Goal: Complete application form

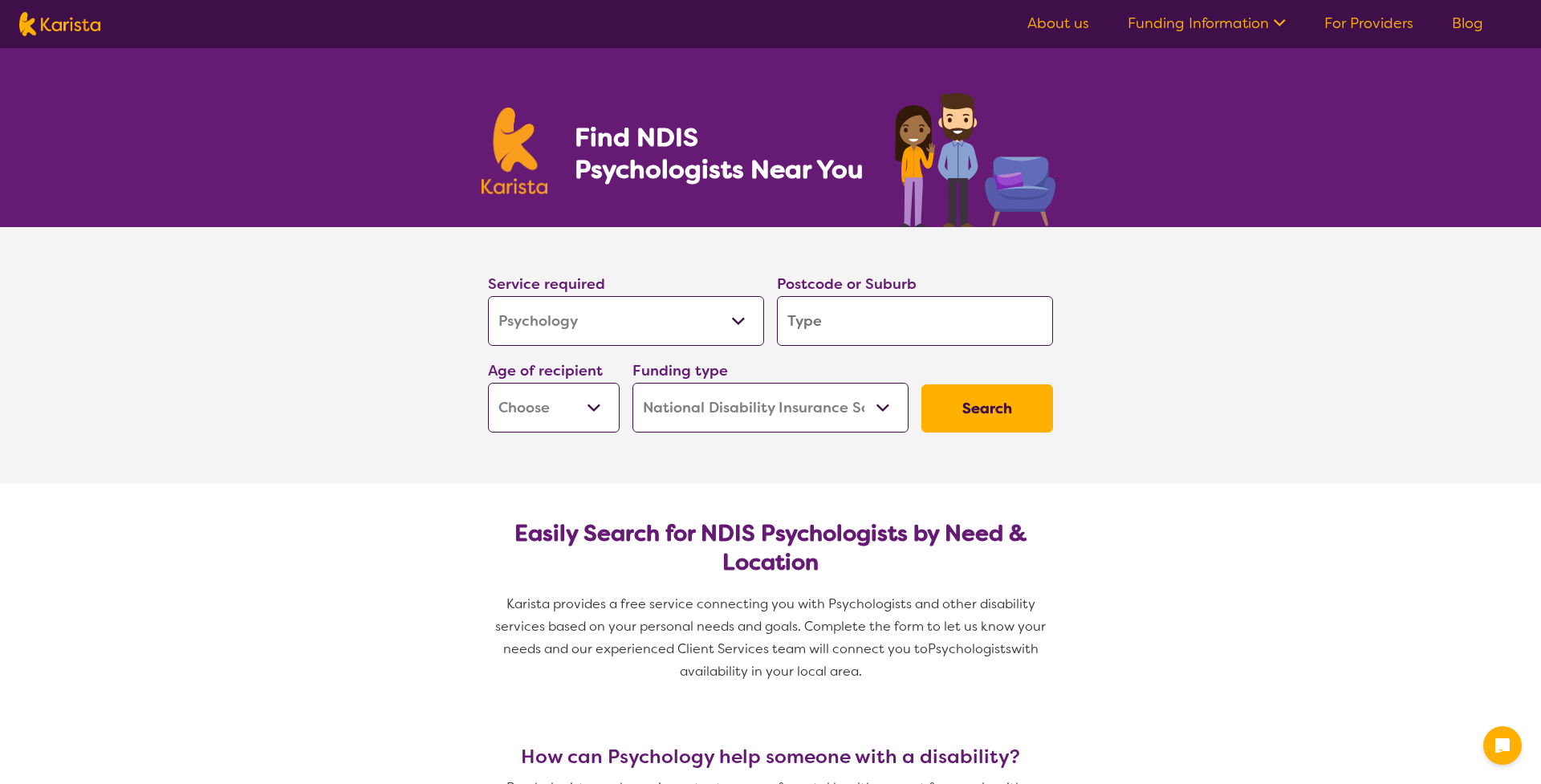
select select "Psychology"
select select "NDIS"
select select "Psychology"
select select "NDIS"
click at [885, 330] on input "search" at bounding box center [915, 321] width 276 height 50
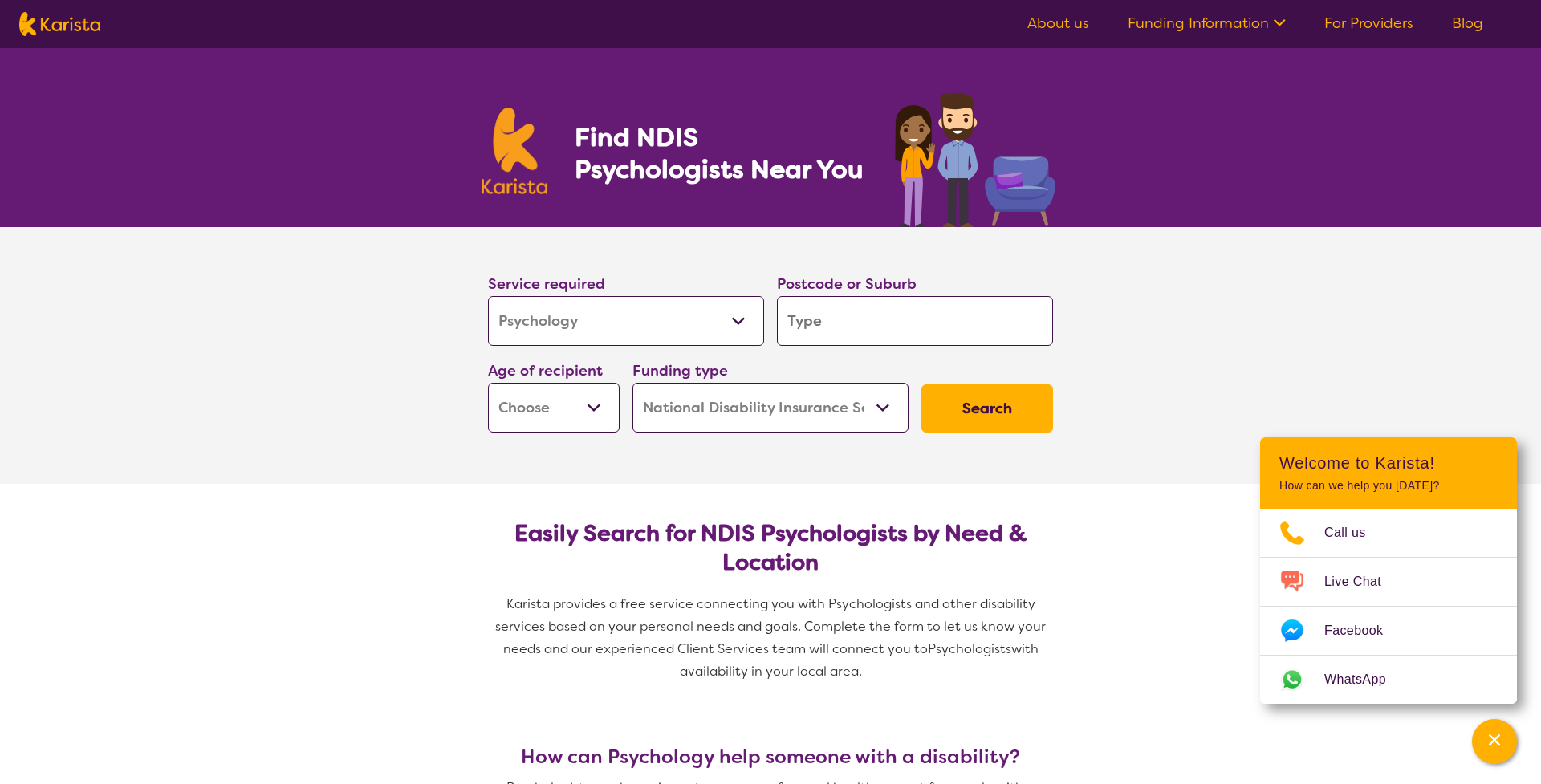
click at [950, 299] on input "search" at bounding box center [915, 321] width 276 height 50
type input "f"
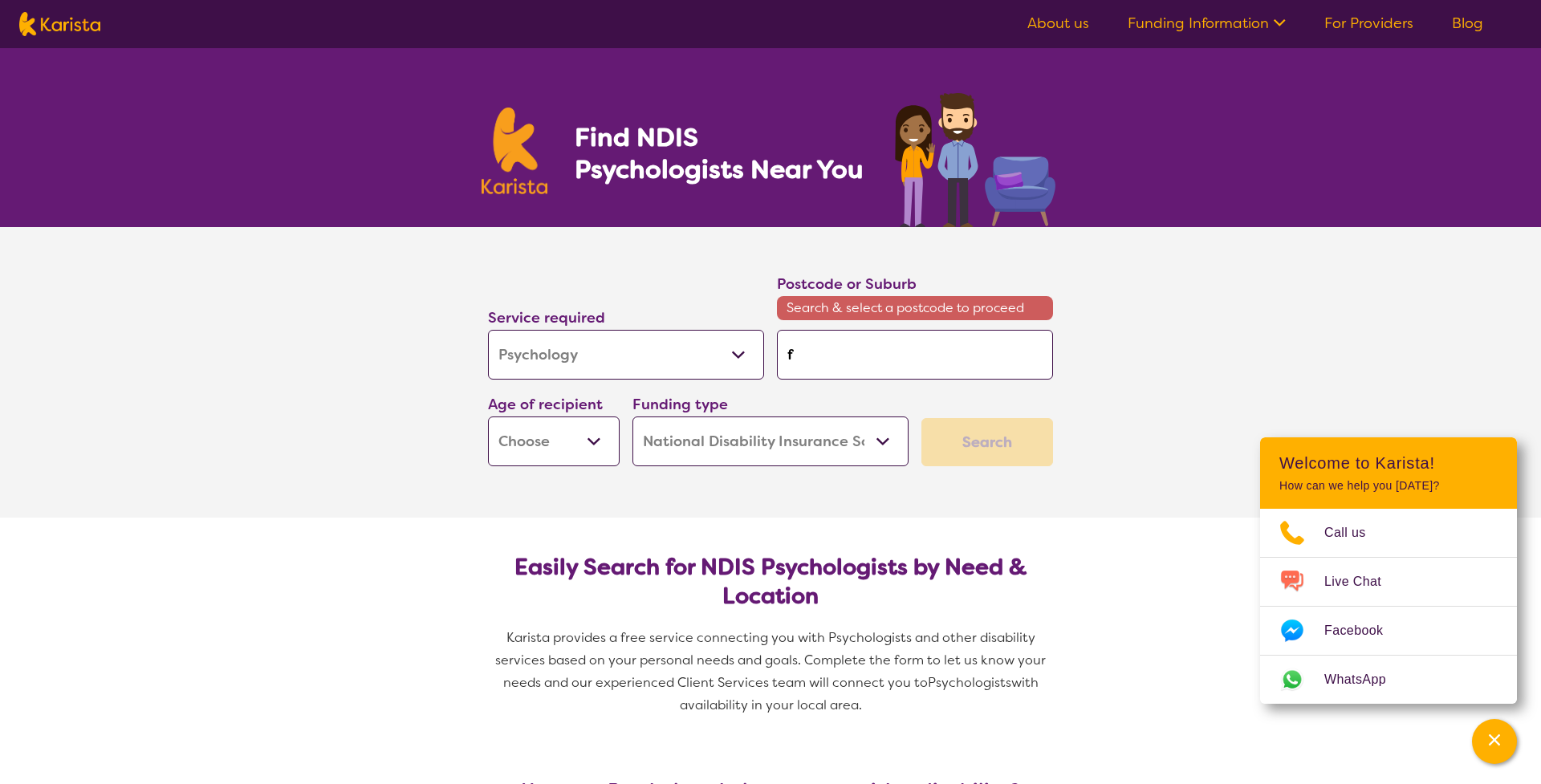
type input "fo"
type input "for"
type input "fors"
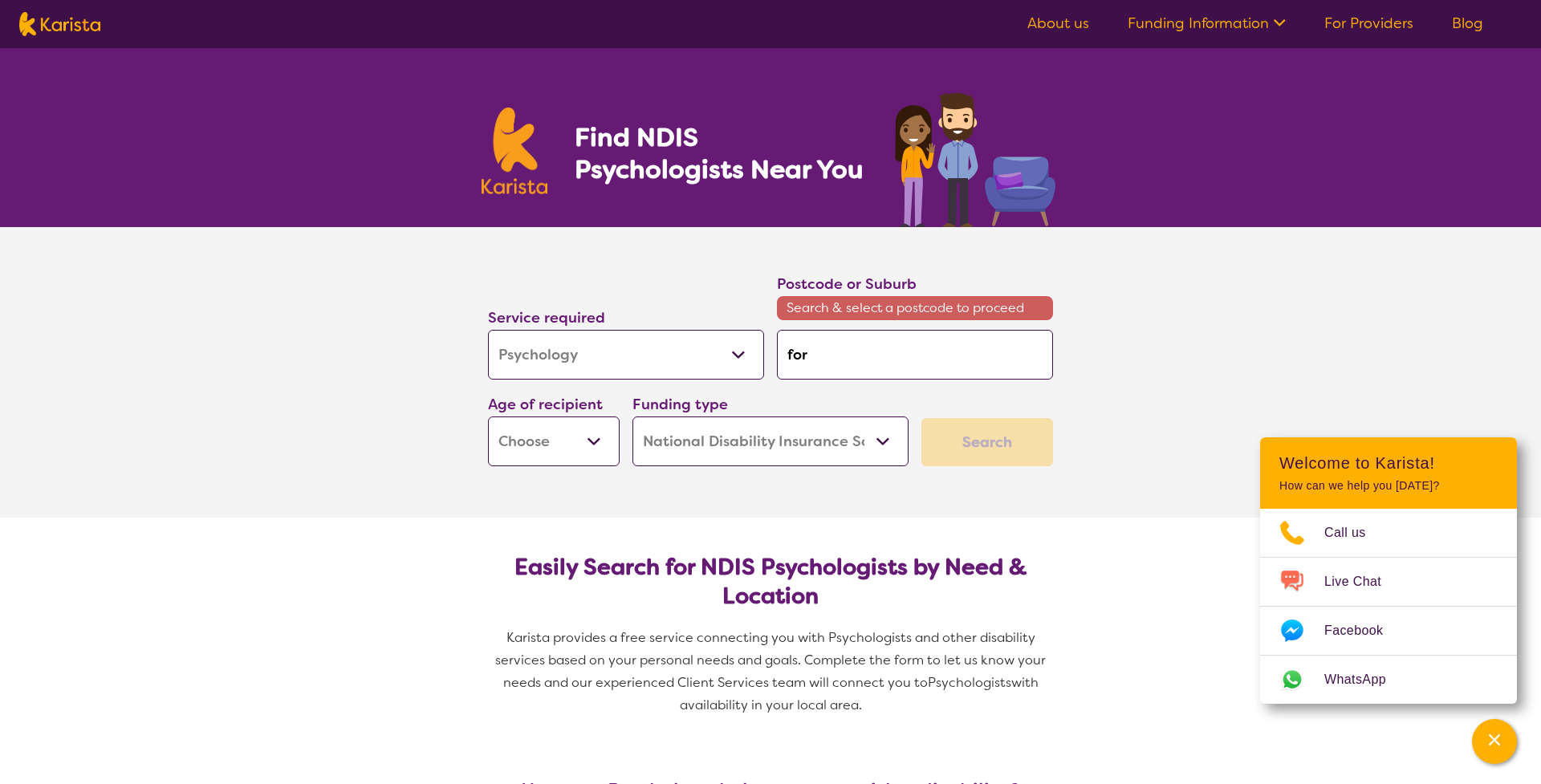
type input "fors"
type input "[PERSON_NAME]"
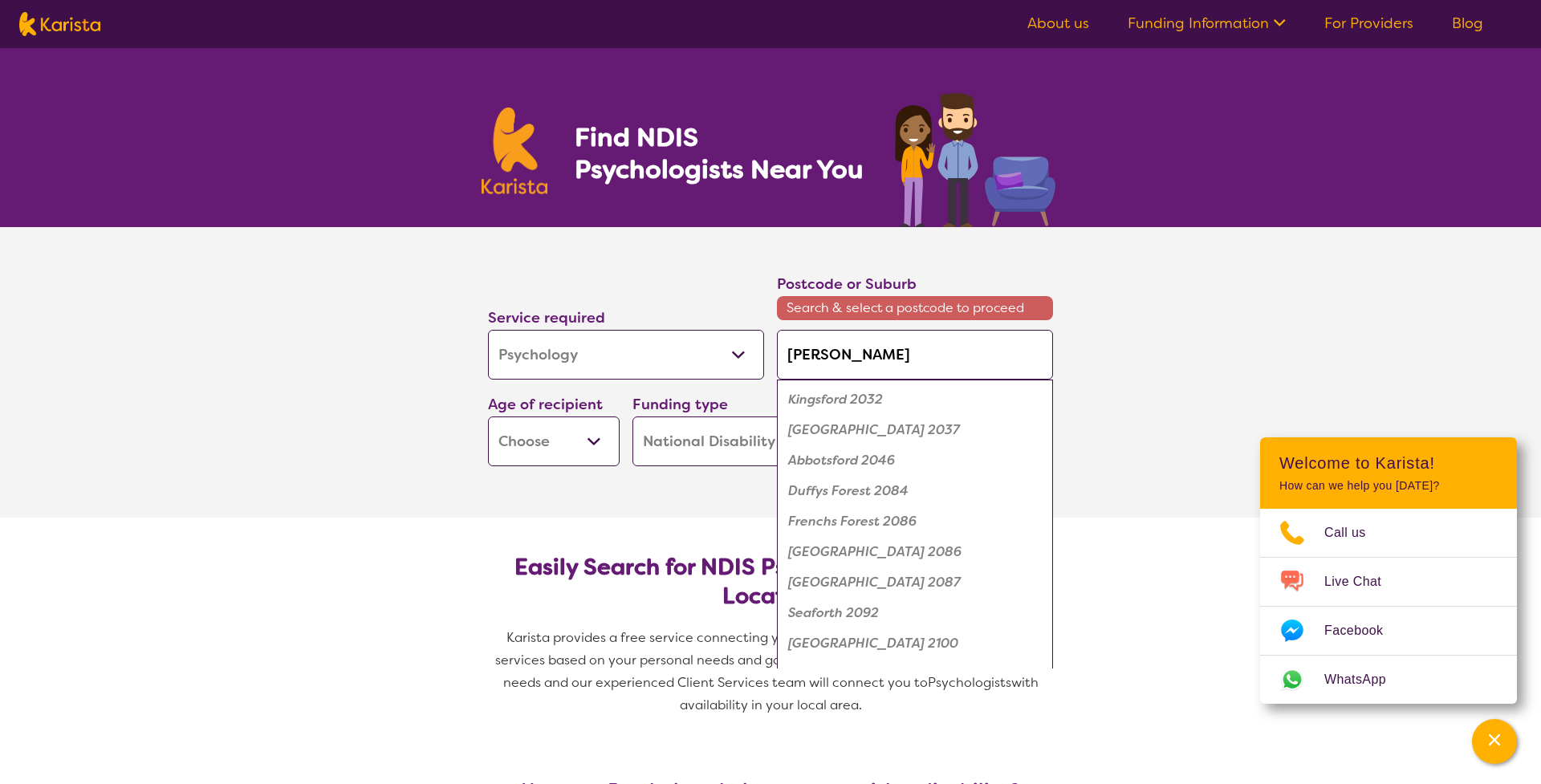
type input "forste"
type input "[PERSON_NAME]"
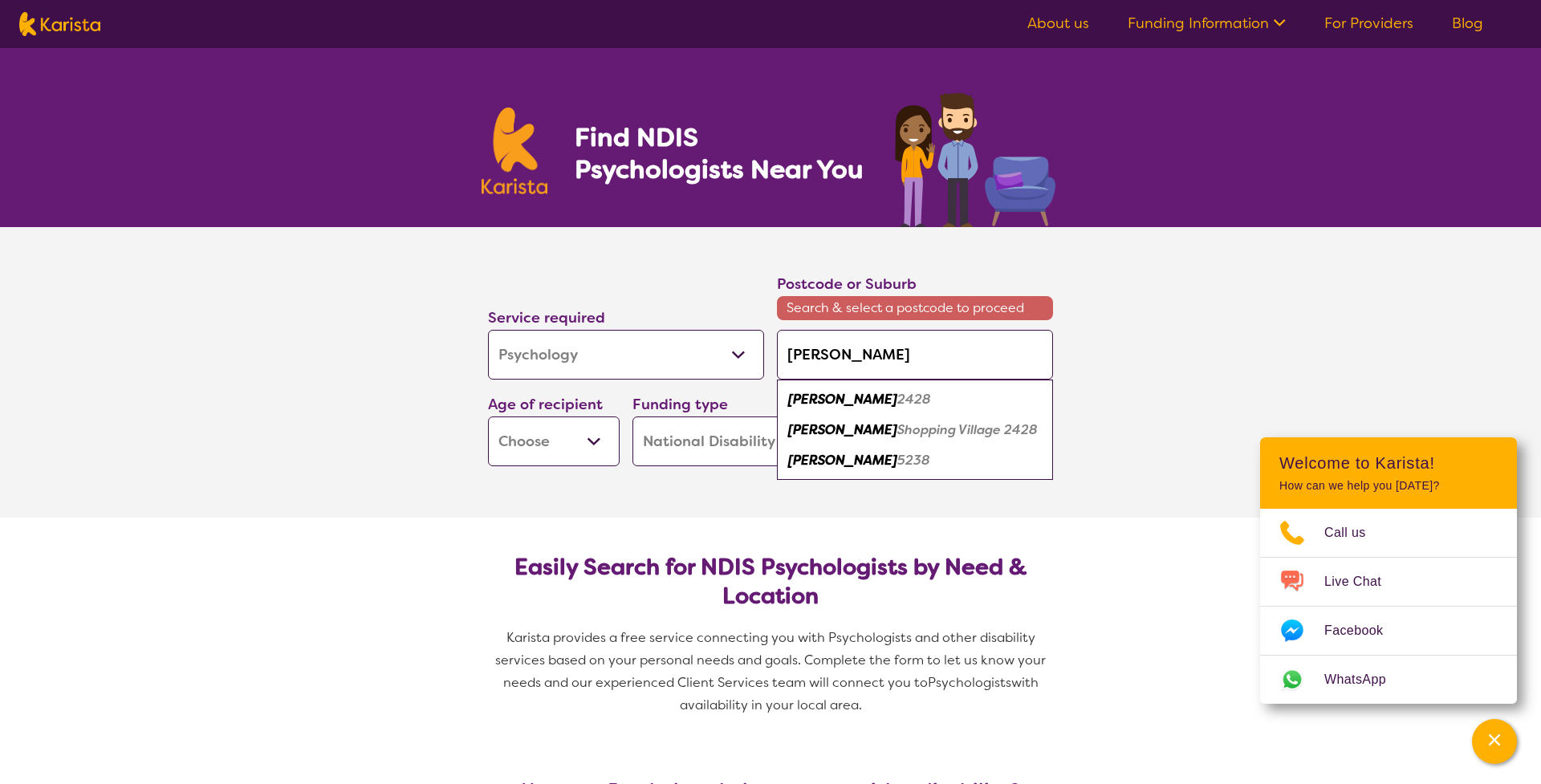
type input "[PERSON_NAME]"
drag, startPoint x: 935, startPoint y: 303, endPoint x: 949, endPoint y: 402, distance: 100.0
click at [949, 402] on div "[PERSON_NAME] 2428" at bounding box center [914, 399] width 260 height 31
type input "2428"
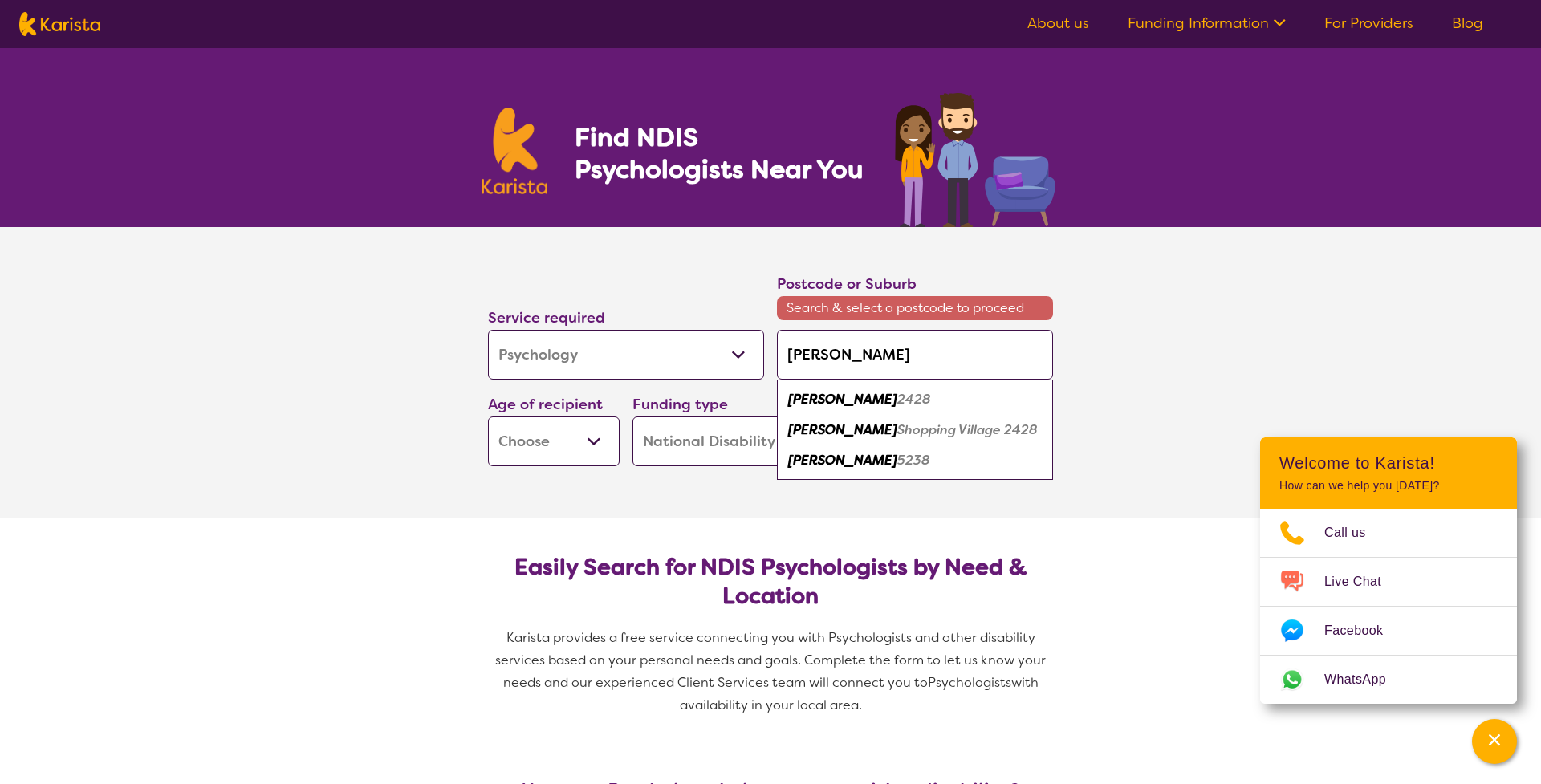
type input "2428"
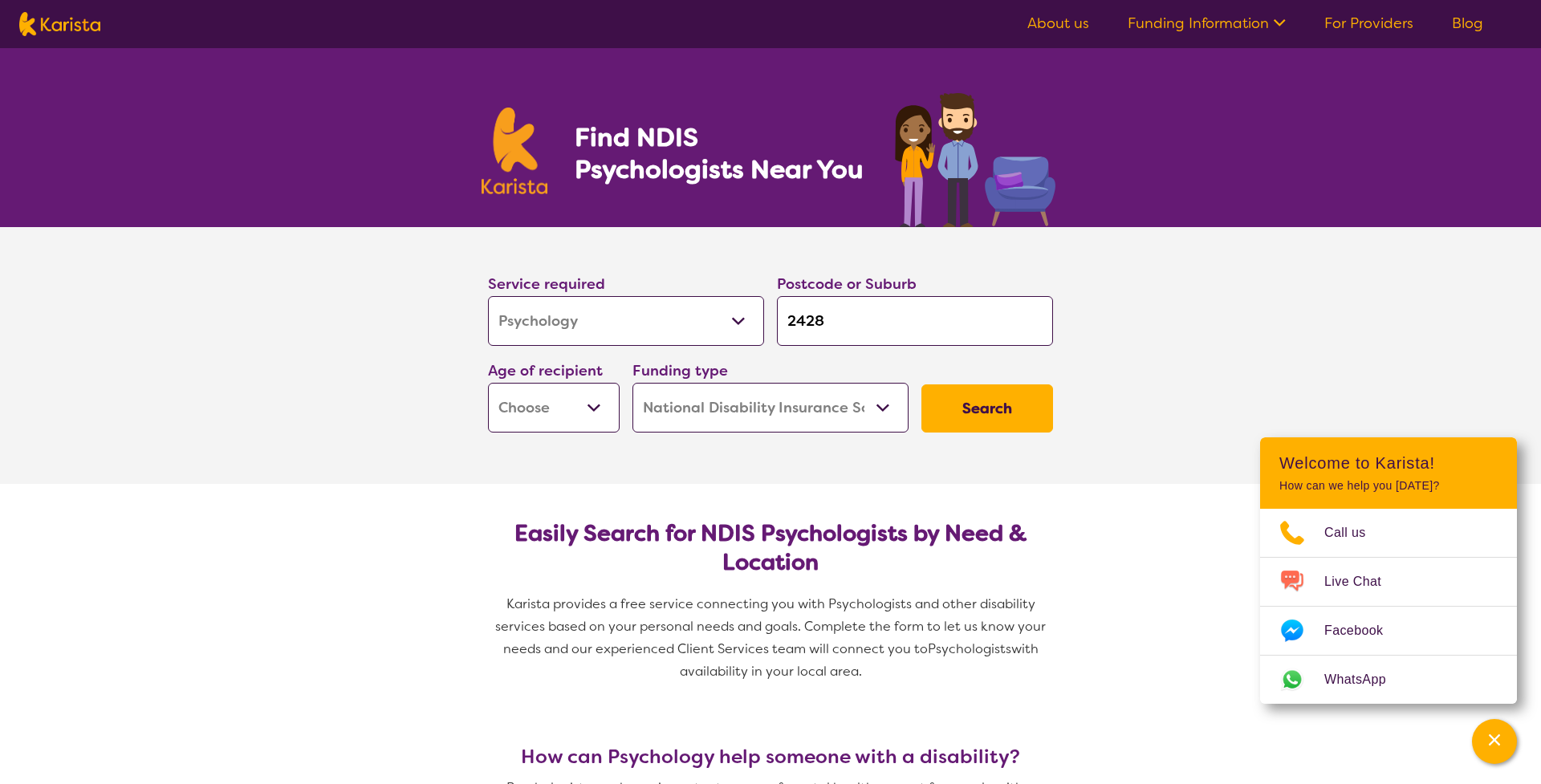
select select "CH"
select select "EC"
click at [998, 409] on button "Search" at bounding box center [987, 409] width 131 height 48
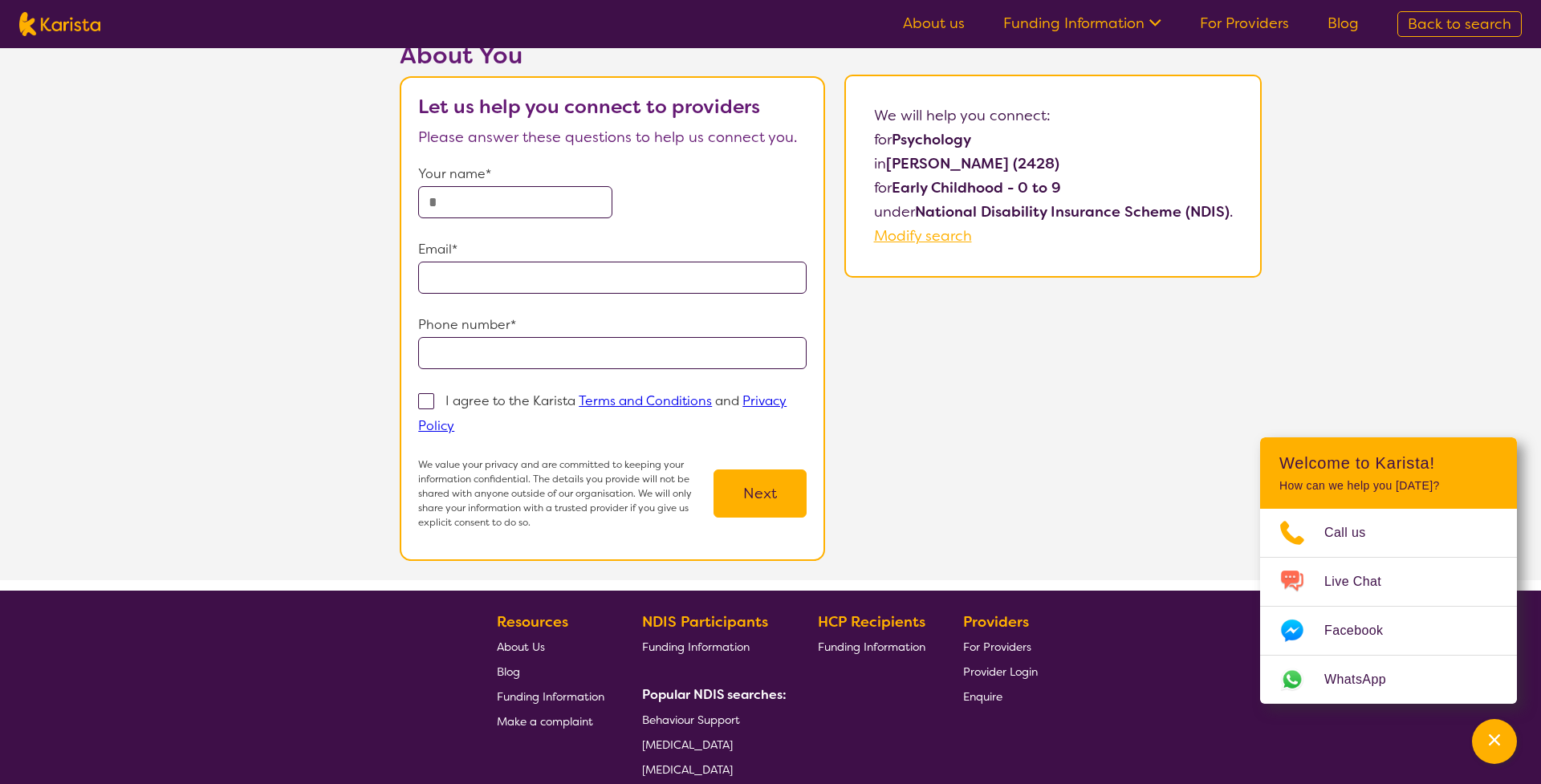
scroll to position [67, 0]
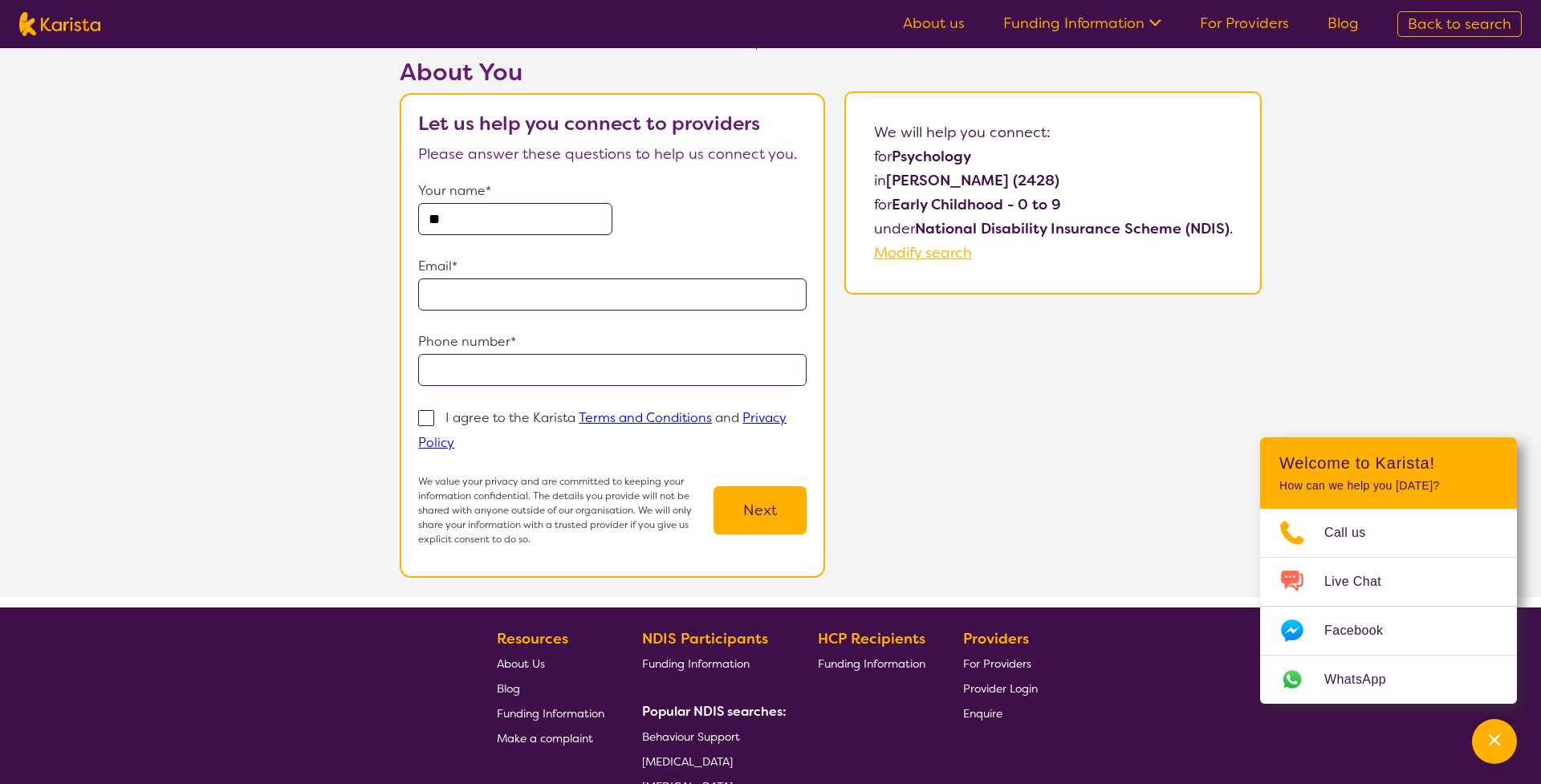
type input "*"
type input "********"
type input "**********"
click at [425, 419] on span at bounding box center [425, 417] width 16 height 16
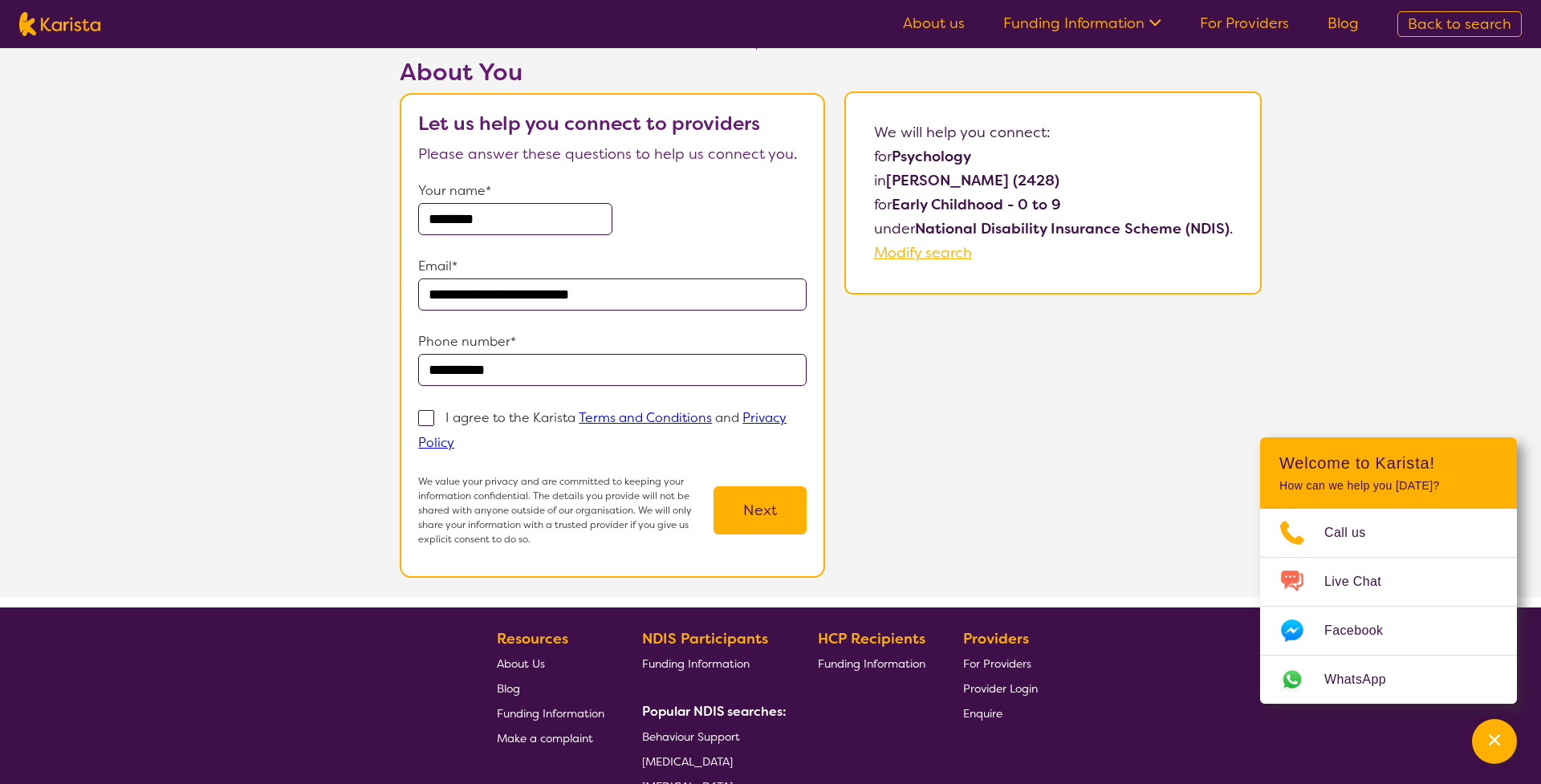
click at [454, 436] on input "I agree to the Karista Terms and Conditions and Privacy Policy" at bounding box center [459, 441] width 10 height 10
checkbox input "true"
click at [767, 518] on button "Next" at bounding box center [759, 510] width 93 height 48
